Goal: Book appointment/travel/reservation

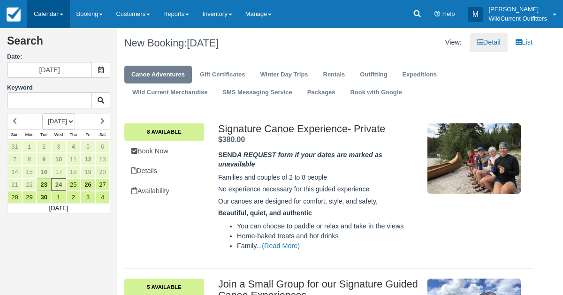
click at [44, 14] on link "Calendar" at bounding box center [48, 14] width 43 height 28
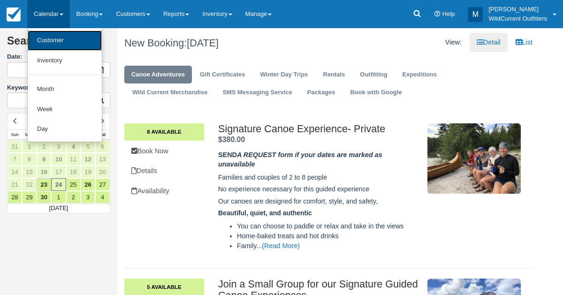
click at [43, 44] on link "Customer" at bounding box center [65, 40] width 74 height 20
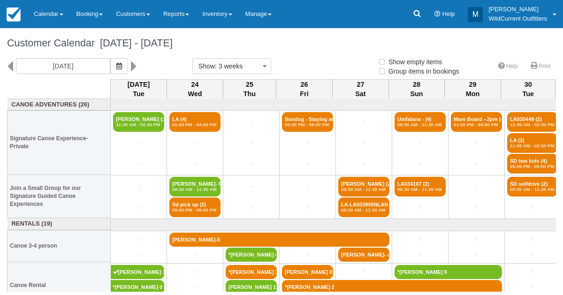
select select
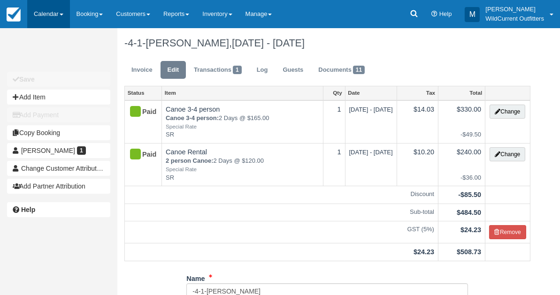
click at [45, 14] on link "Calendar" at bounding box center [48, 14] width 43 height 28
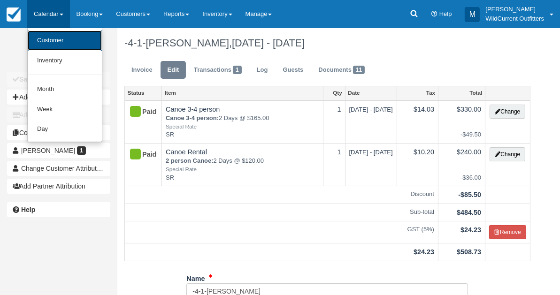
click at [46, 36] on link "Customer" at bounding box center [65, 40] width 74 height 20
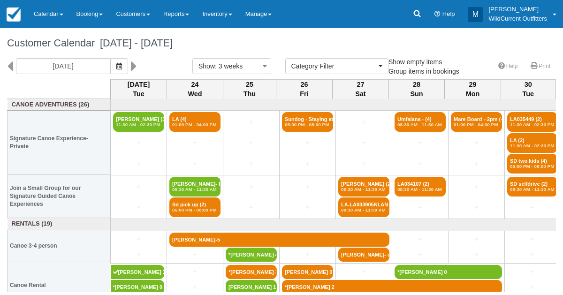
select select
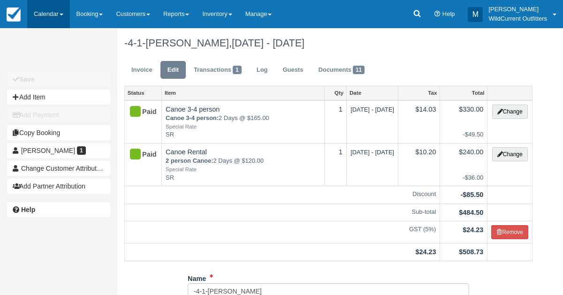
click at [53, 13] on link "Calendar" at bounding box center [48, 14] width 43 height 28
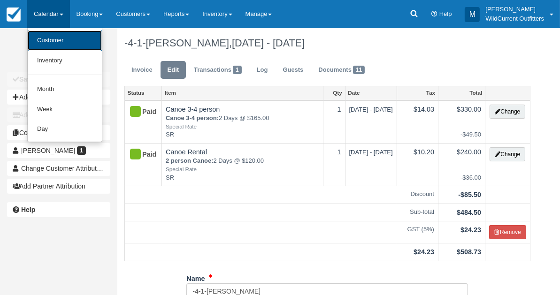
click at [55, 37] on link "Customer" at bounding box center [65, 40] width 74 height 20
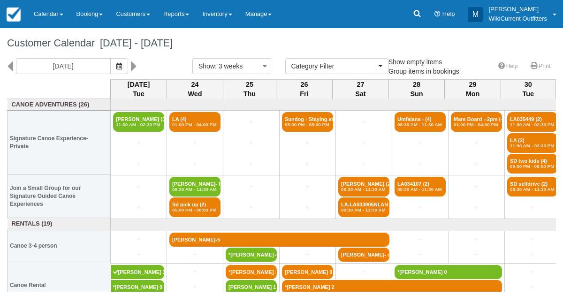
select select
click at [128, 61] on button "button" at bounding box center [119, 66] width 18 height 16
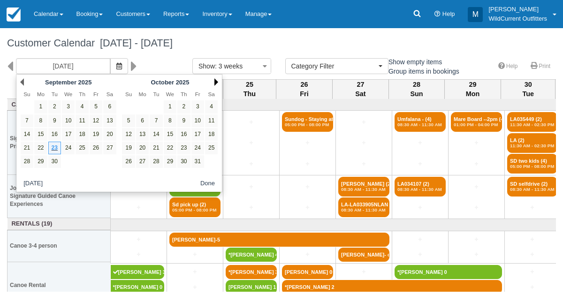
click at [215, 80] on link "Next" at bounding box center [216, 82] width 4 height 8
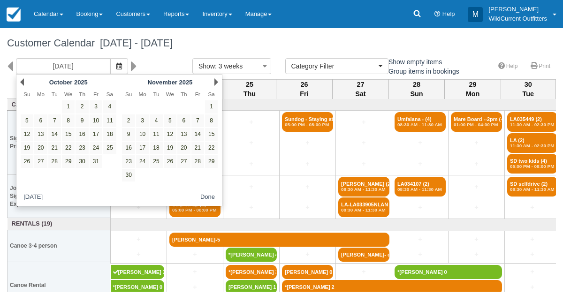
click at [215, 80] on link "Next" at bounding box center [216, 82] width 4 height 8
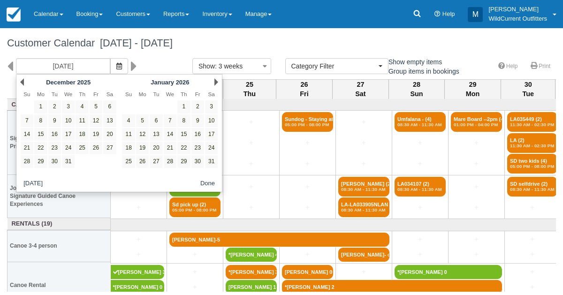
click at [215, 80] on link "Next" at bounding box center [216, 82] width 4 height 8
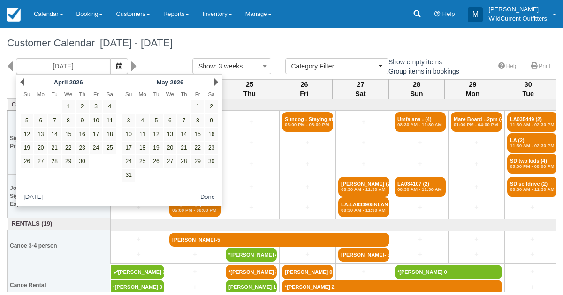
click at [215, 80] on link "Next" at bounding box center [216, 82] width 4 height 8
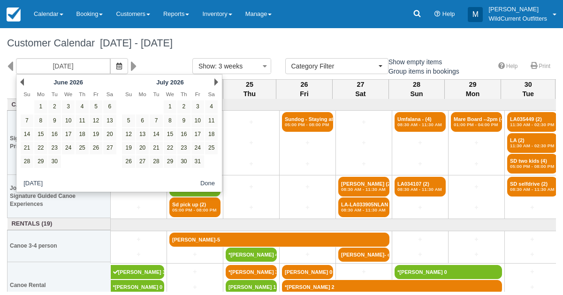
click at [215, 80] on link "Next" at bounding box center [216, 82] width 4 height 8
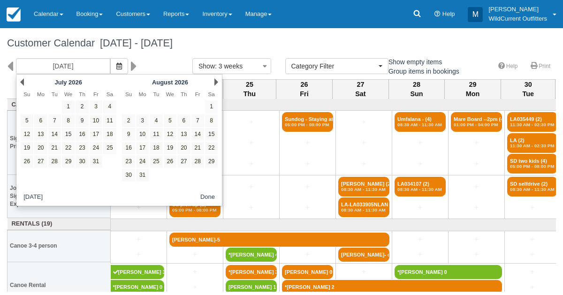
click at [215, 80] on link "Next" at bounding box center [216, 82] width 4 height 8
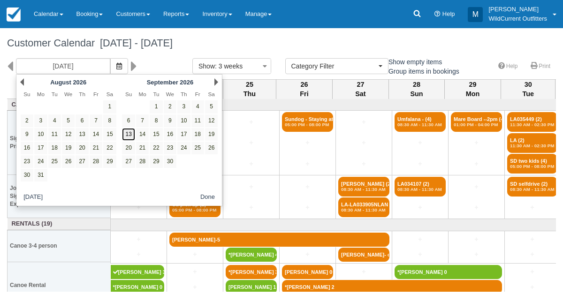
click at [129, 131] on link "13" at bounding box center [128, 134] width 13 height 13
type input "09/13/26"
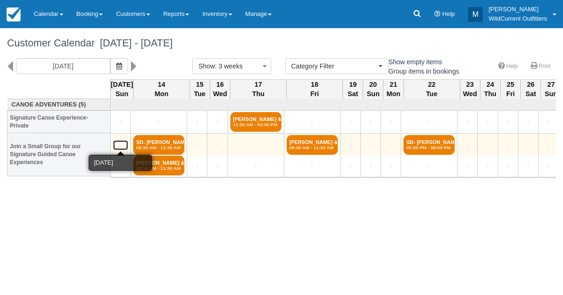
click at [121, 142] on link "+" at bounding box center [120, 145] width 15 height 10
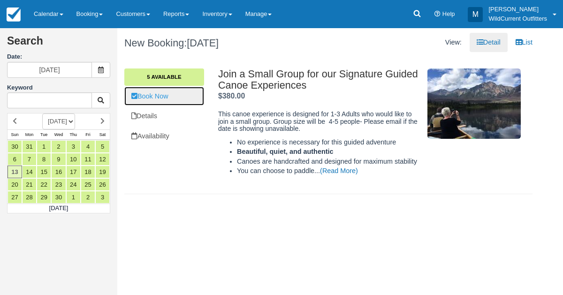
click at [182, 96] on link "Book Now" at bounding box center [164, 96] width 80 height 19
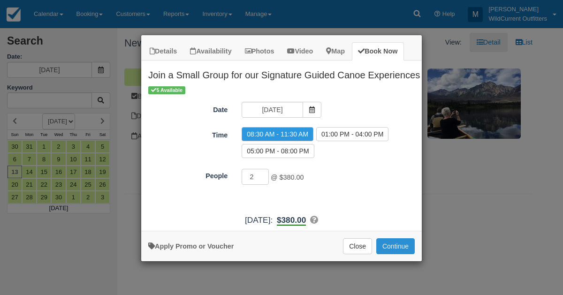
click at [397, 246] on button "Continue" at bounding box center [395, 246] width 38 height 16
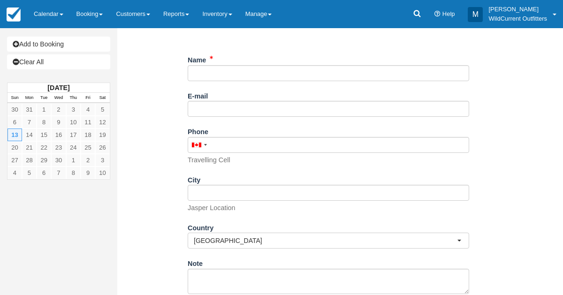
scroll to position [192, 0]
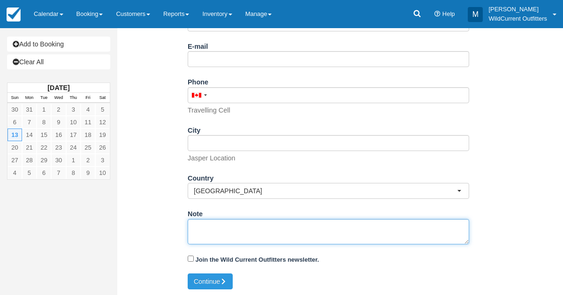
click at [280, 228] on textarea "Note" at bounding box center [328, 231] width 281 height 25
paste textarea "Reference number LA037418 Client Karin & Fons van Beers Description Wild Curren…"
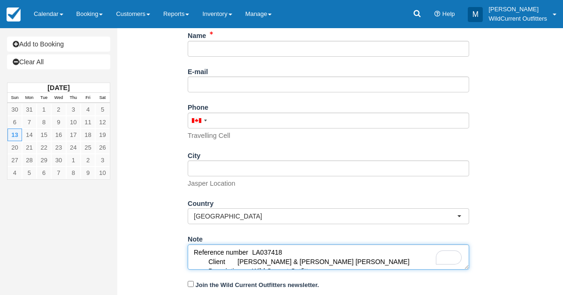
scroll to position [164, 0]
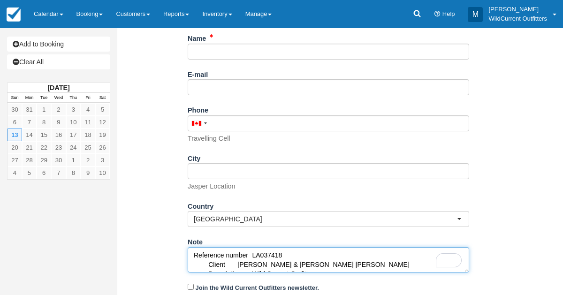
click at [252, 247] on textarea "Reference number LA037418 Client Karin & Fons van Beers Description Wild Curren…" at bounding box center [328, 259] width 281 height 25
drag, startPoint x: 301, startPoint y: 253, endPoint x: 266, endPoint y: 253, distance: 35.2
click at [266, 253] on textarea "Reference number LA037418 Client Karin & Fons van Beers Description Wild Curren…" at bounding box center [328, 259] width 281 height 25
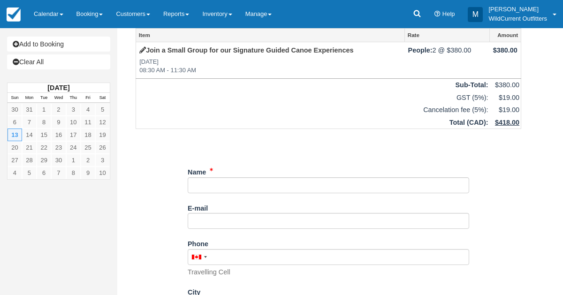
scroll to position [19, 0]
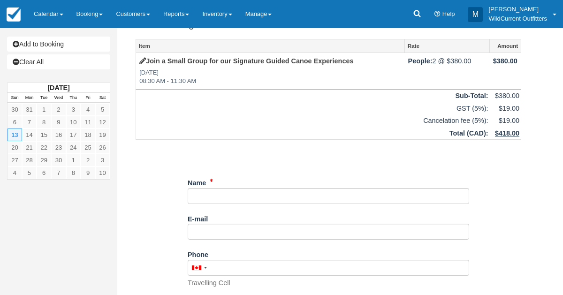
type textarea "Reference number LA037418 Client Karin & Fons van Beers Description Wild Curren…"
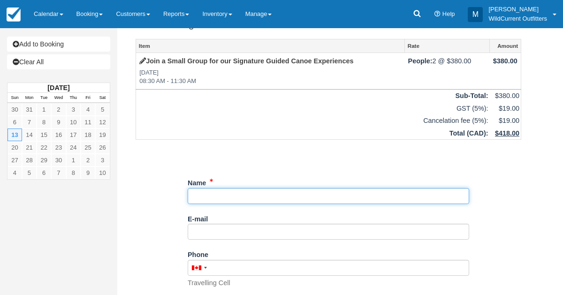
click at [211, 192] on input "Name" at bounding box center [328, 196] width 281 height 16
paste input "LA037418"
type input "LA037418"
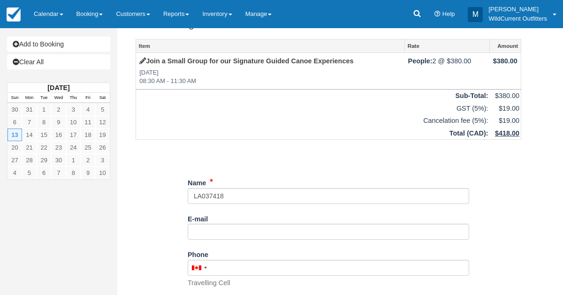
click at [388, 139] on div "Item Rate Amount Join a Small Group for our Signature Guided Canoe Experiences …" at bounding box center [328, 242] width 408 height 407
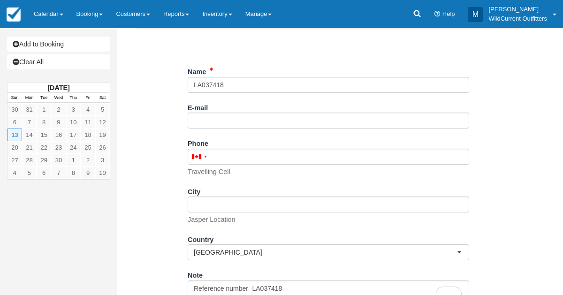
scroll to position [192, 0]
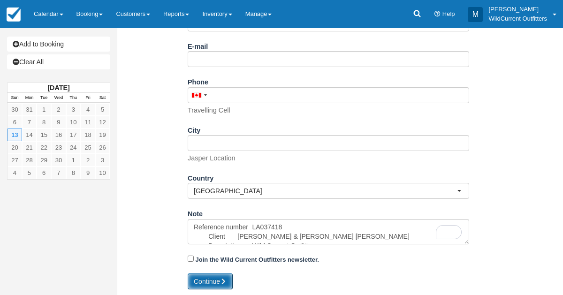
click at [200, 281] on button "Continue" at bounding box center [210, 281] width 45 height 16
